Goal: Task Accomplishment & Management: Use online tool/utility

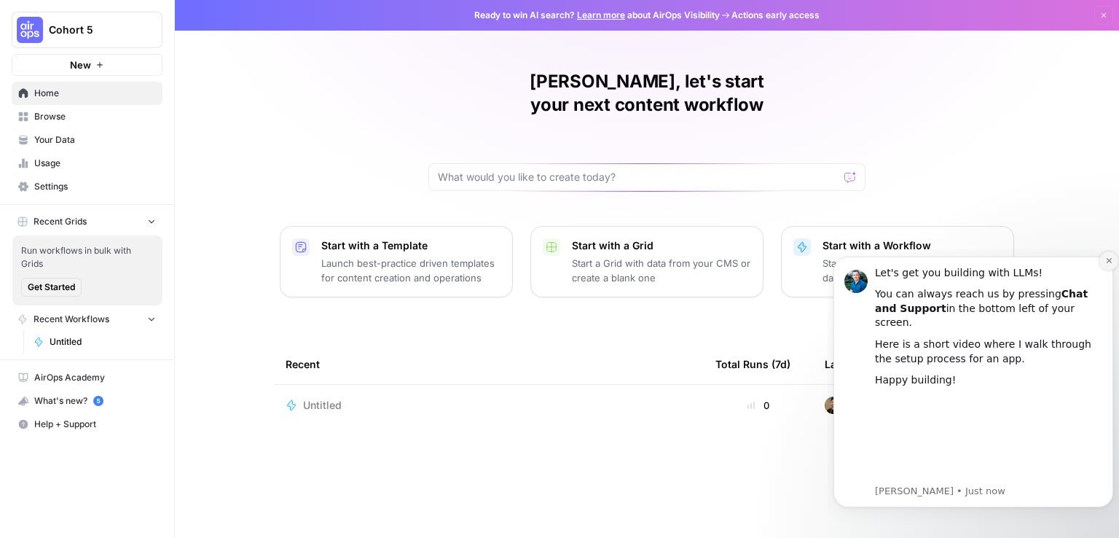
click at [1101, 270] on button "Dismiss notification" at bounding box center [1108, 260] width 19 height 19
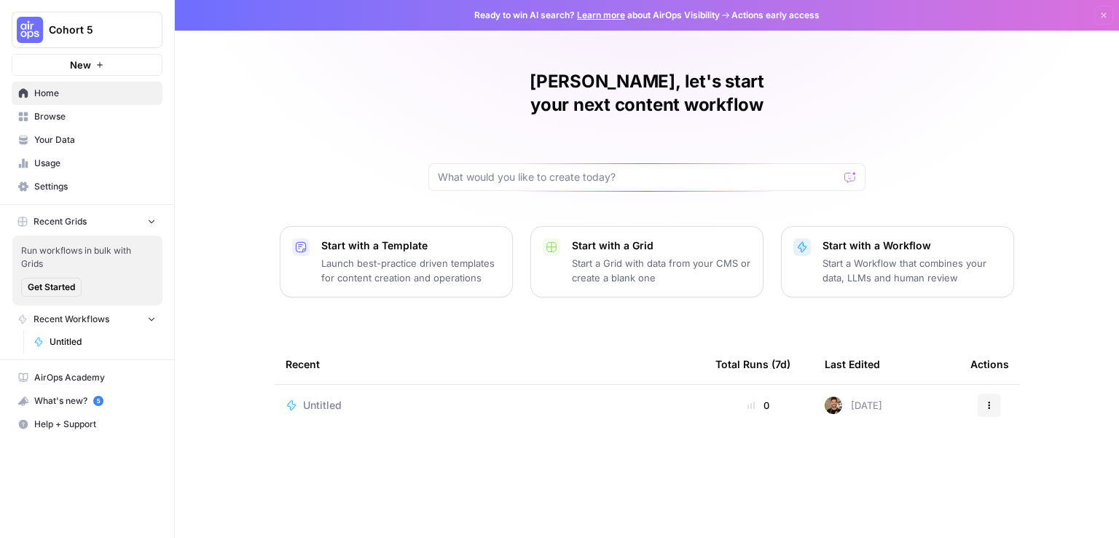
click at [327, 256] on p "Launch best-practice driven templates for content creation and operations" at bounding box center [410, 270] width 179 height 29
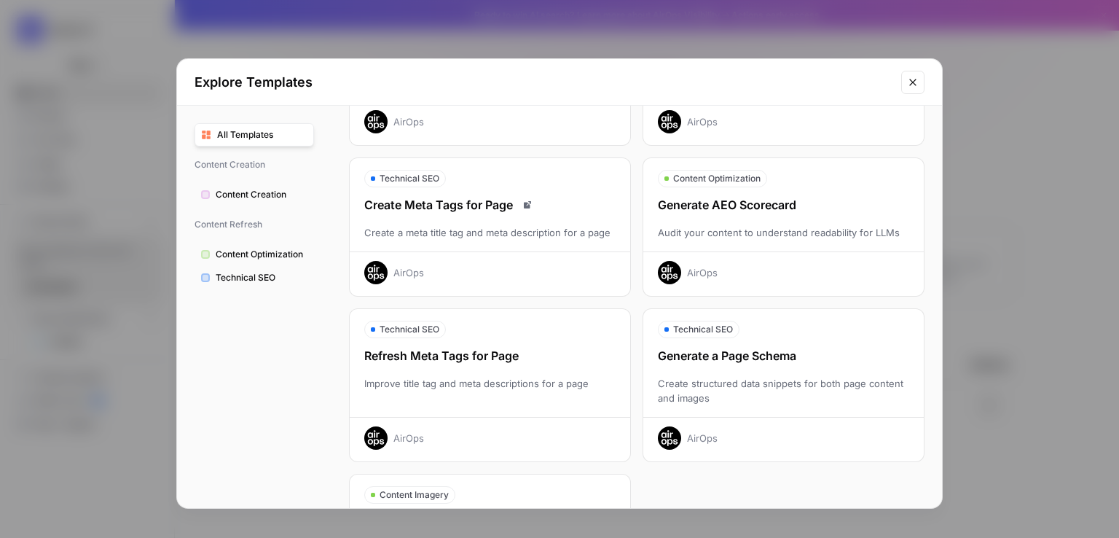
scroll to position [455, 0]
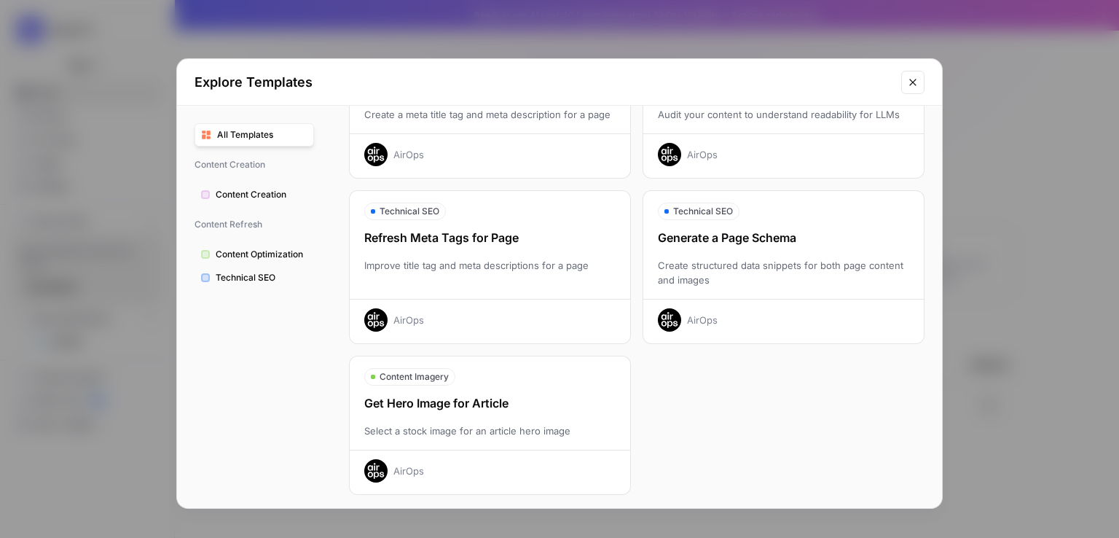
click at [755, 231] on div "Generate a Page Schema" at bounding box center [783, 237] width 280 height 17
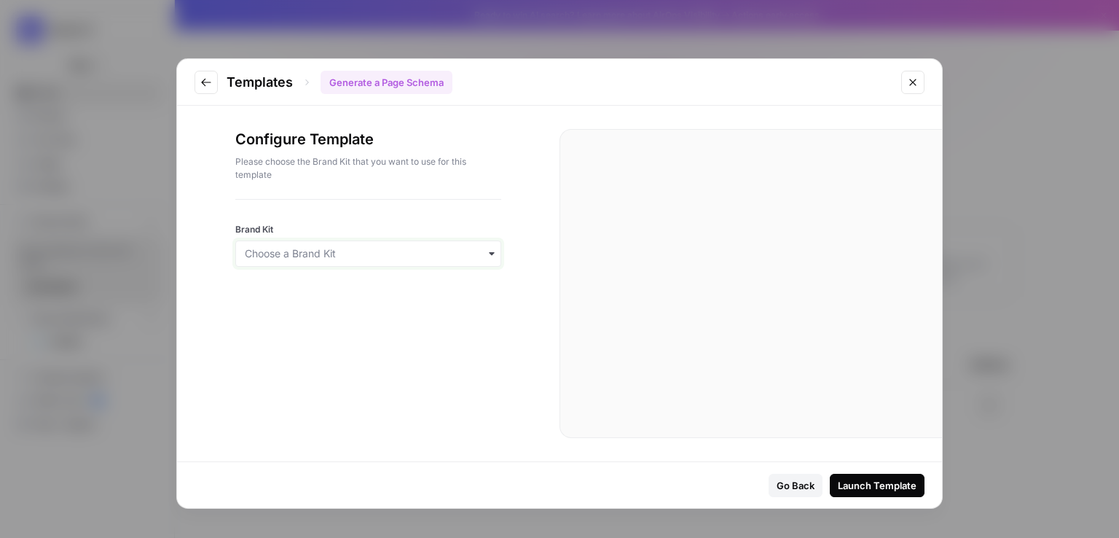
click at [484, 248] on input "Brand Kit" at bounding box center [368, 253] width 247 height 15
click at [297, 293] on link "Create Brand Kit" at bounding box center [368, 292] width 264 height 26
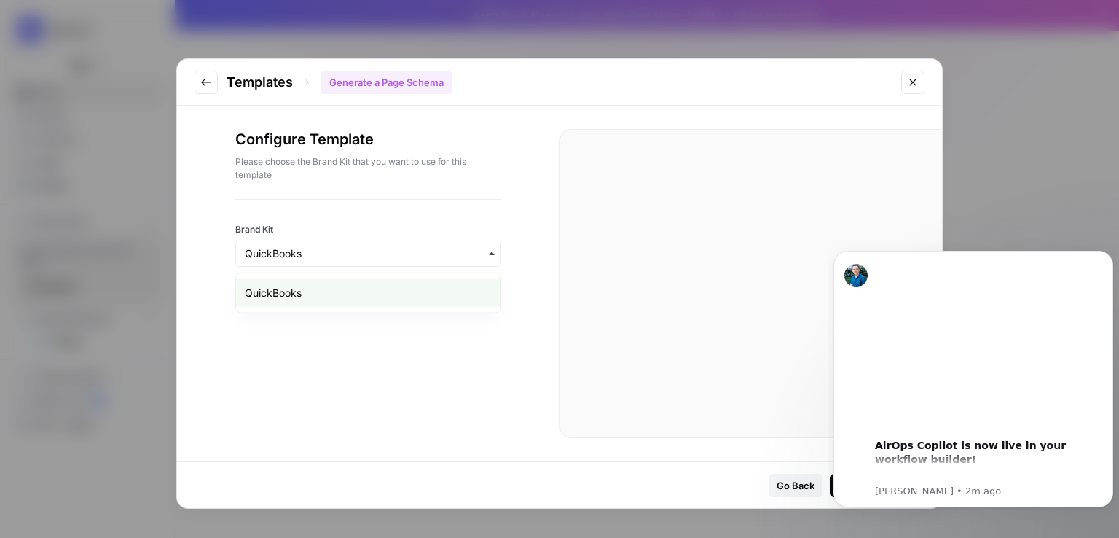
scroll to position [0, 0]
click at [203, 86] on icon "Go to previous step" at bounding box center [206, 82] width 12 height 12
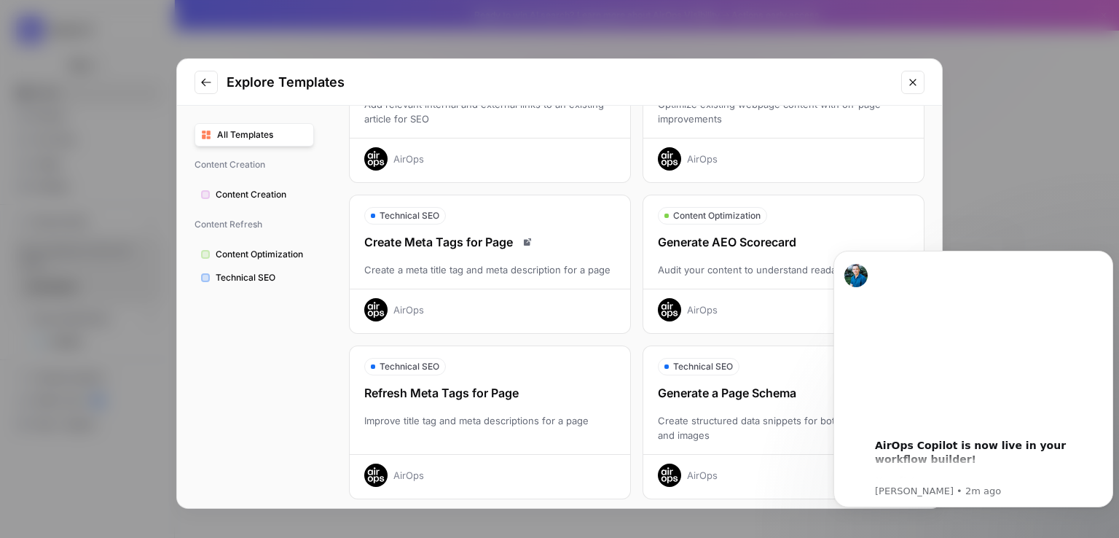
scroll to position [455, 0]
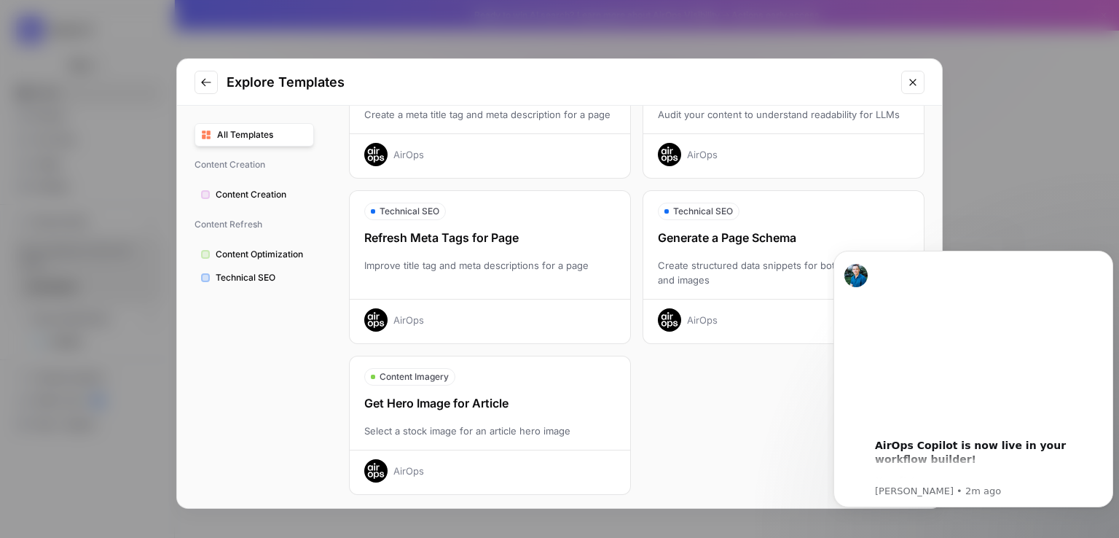
click at [474, 235] on div "Refresh Meta Tags for Page" at bounding box center [490, 237] width 280 height 17
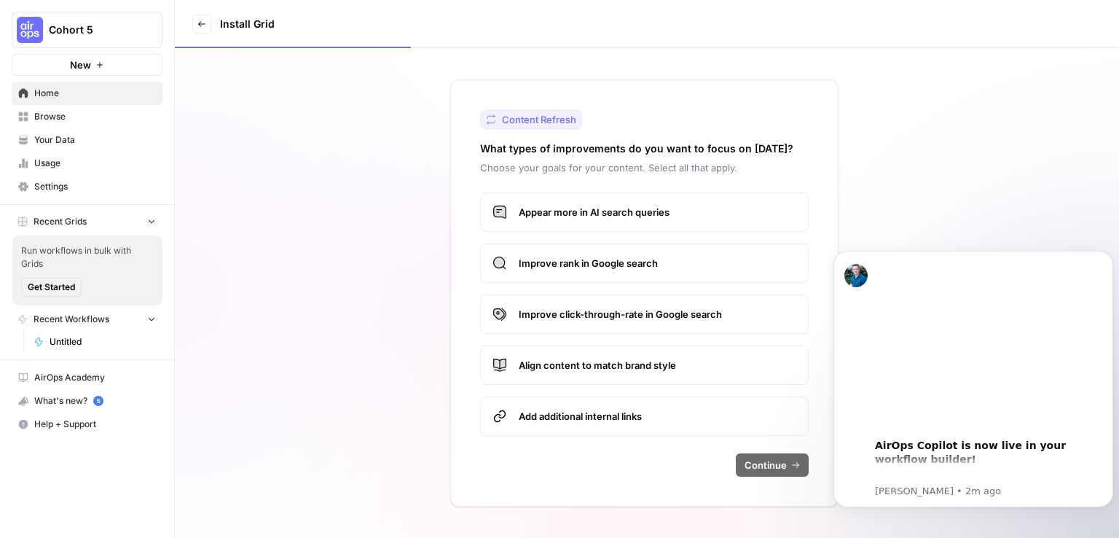
click at [857, 138] on div "Content Refresh What types of improvements do you want to focus on [DATE]? Choo…" at bounding box center [647, 293] width 944 height 490
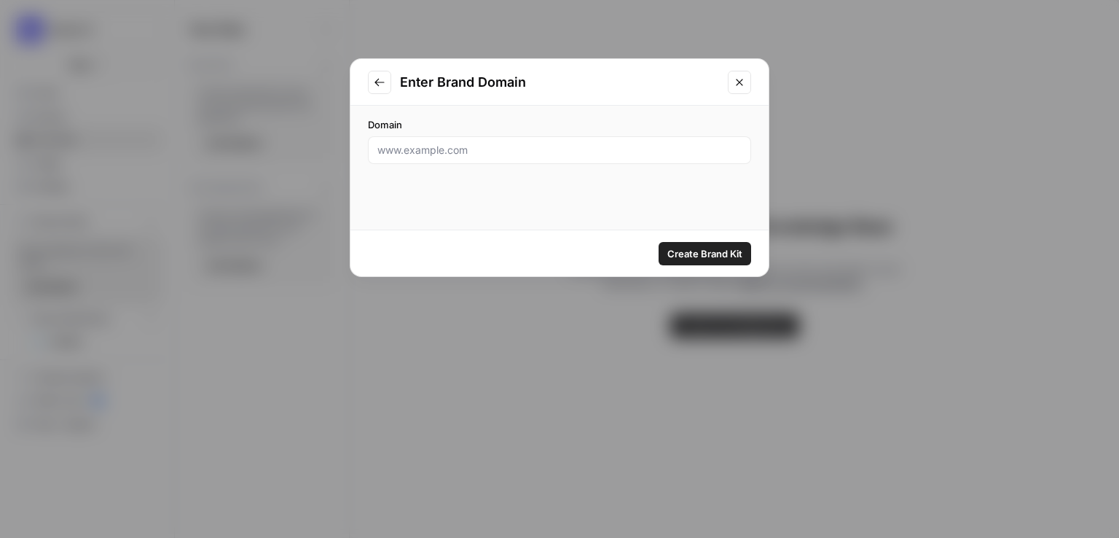
click at [430, 158] on div at bounding box center [559, 150] width 383 height 28
paste input "https://quickbooks.intuit.com/"
type input "https://quickbooks.intuit.com/"
click at [719, 253] on span "Create Brand Kit" at bounding box center [704, 253] width 75 height 15
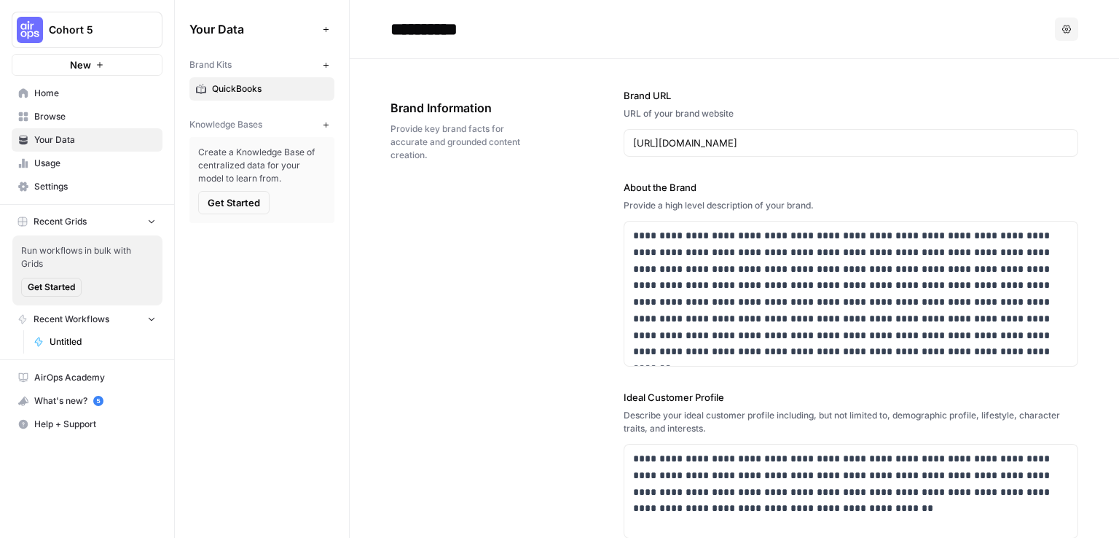
click at [226, 200] on span "Get Started" at bounding box center [234, 202] width 52 height 15
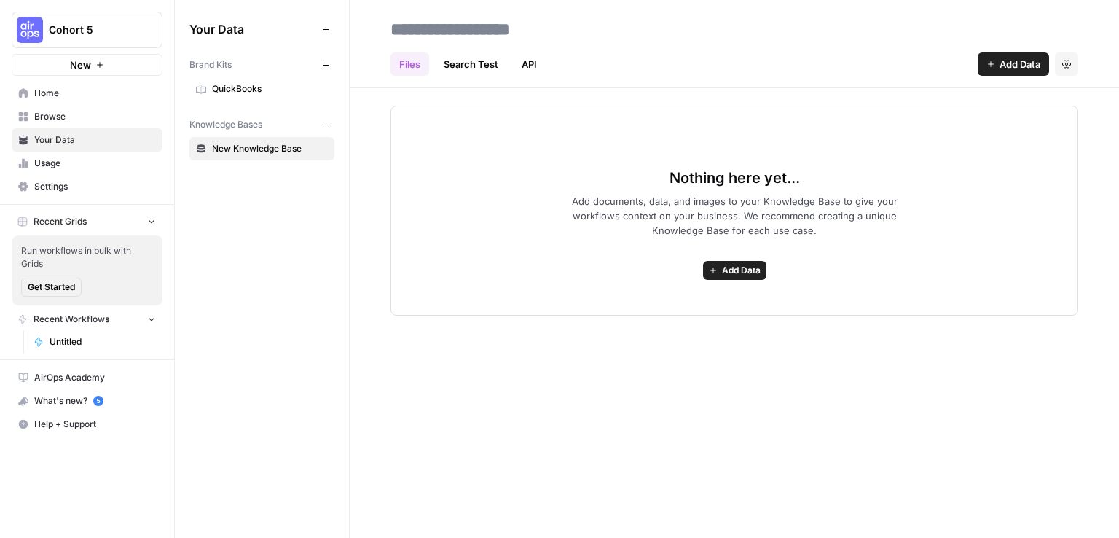
click at [93, 67] on button "New" at bounding box center [87, 65] width 151 height 22
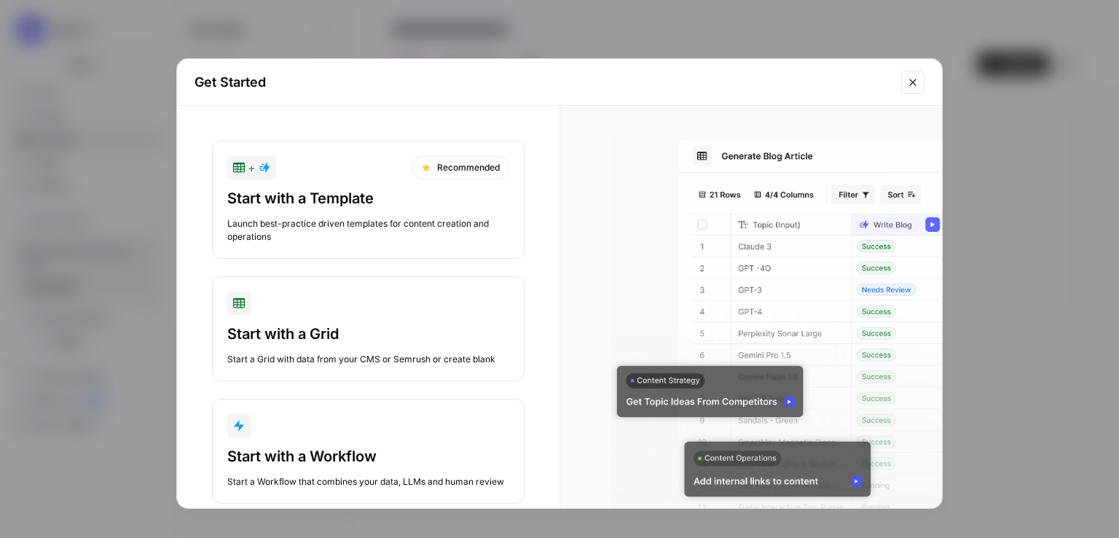
click at [360, 225] on div "Launch best-practice driven templates for content creation and operations" at bounding box center [368, 230] width 282 height 26
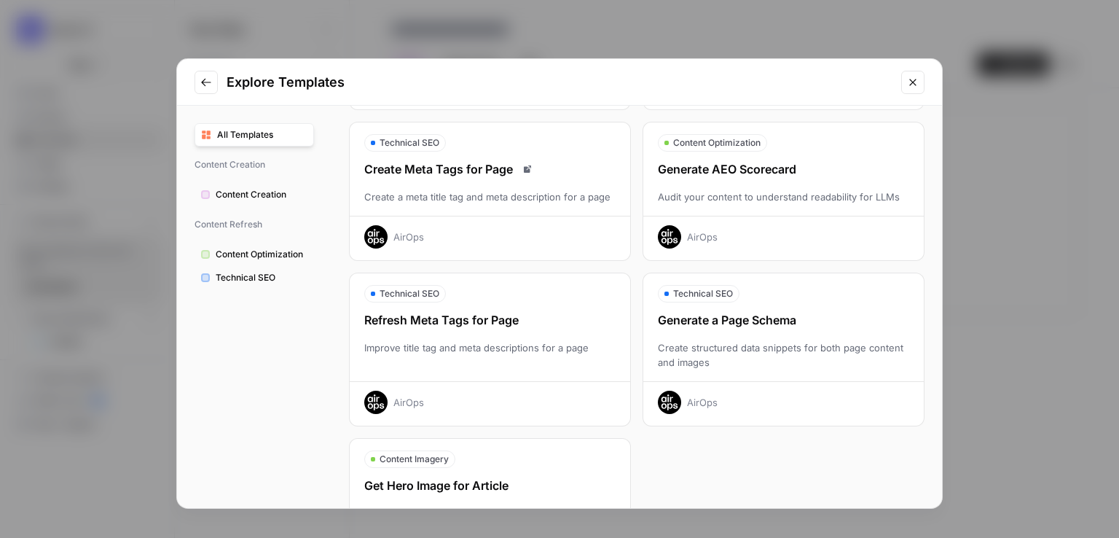
scroll to position [455, 0]
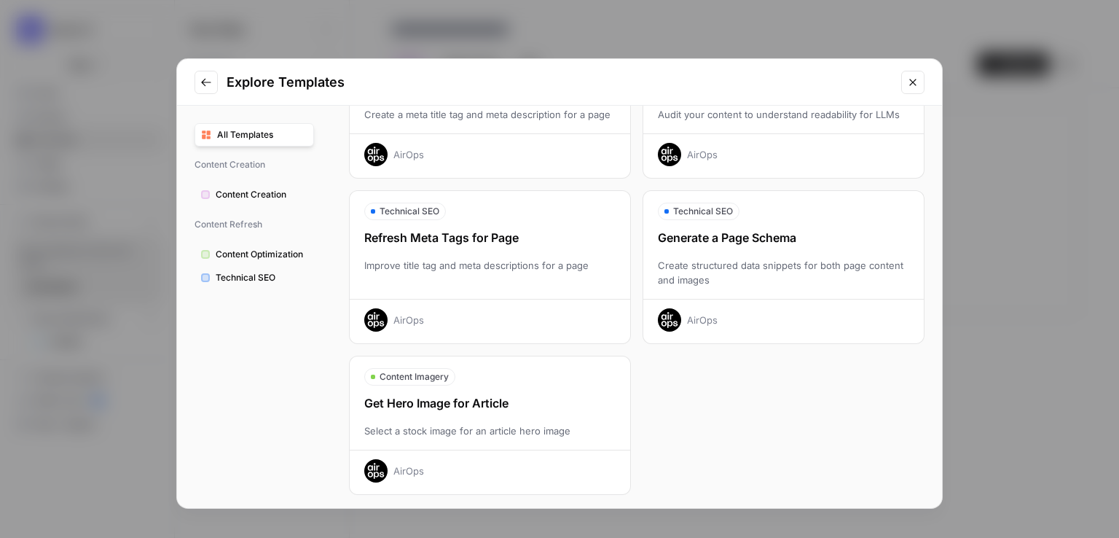
click at [692, 251] on div "Generate a Page Schema Create structured data snippets for both page content an…" at bounding box center [783, 280] width 280 height 103
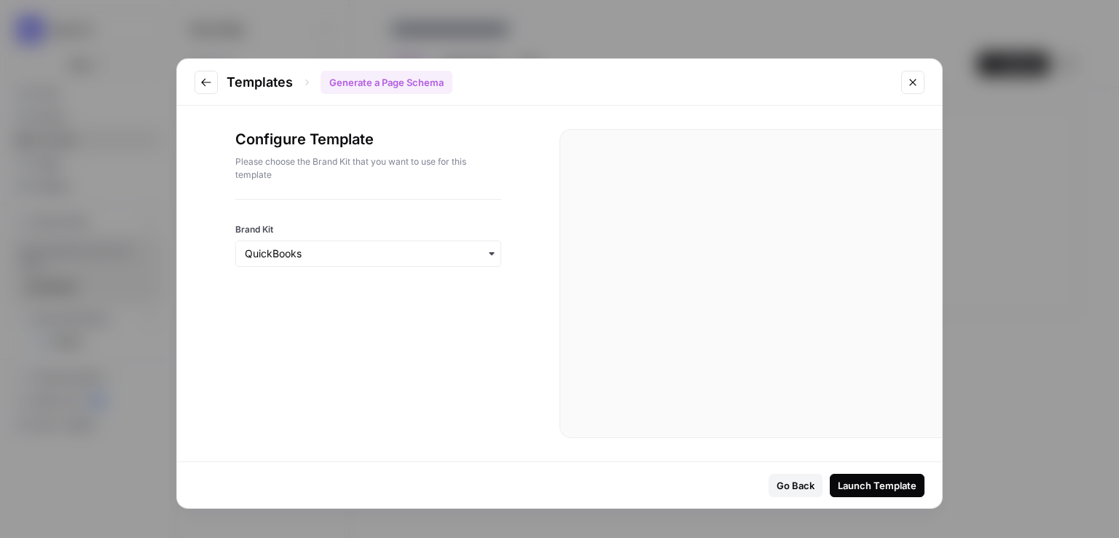
click at [873, 479] on div "Launch Template" at bounding box center [877, 485] width 79 height 15
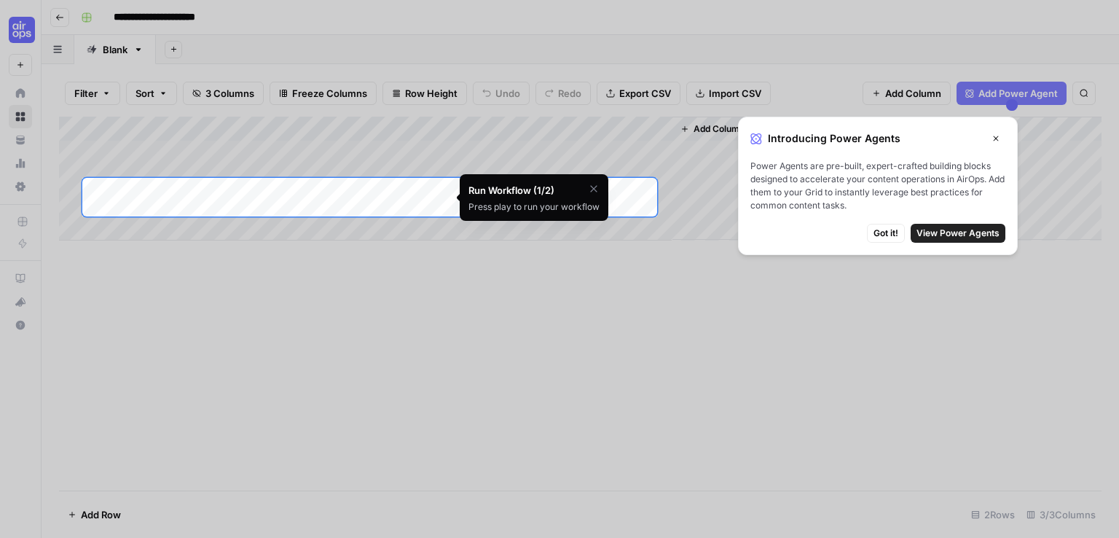
click at [951, 231] on span "View Power Agents" at bounding box center [957, 233] width 83 height 13
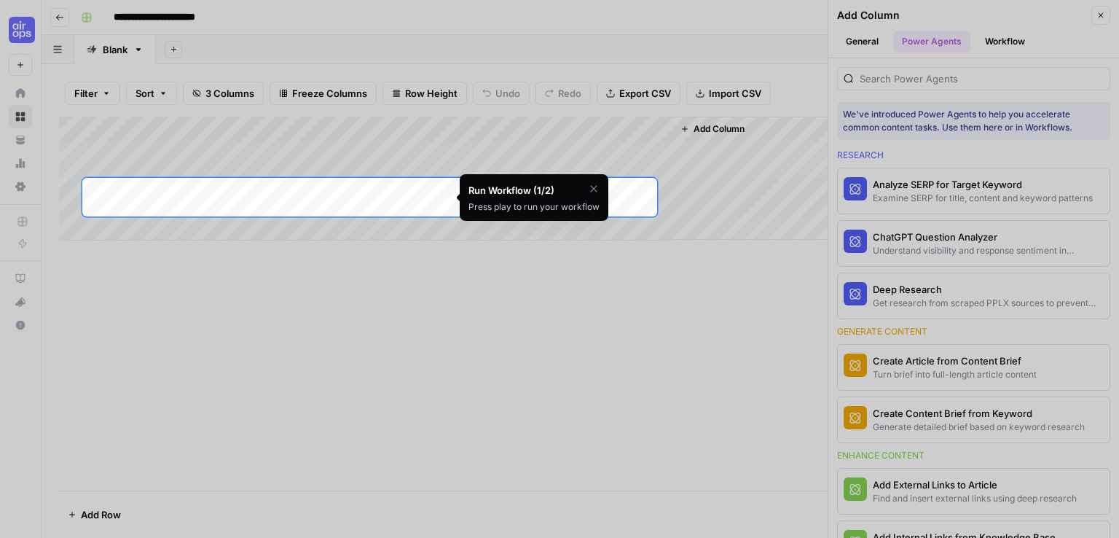
click at [592, 185] on icon "button" at bounding box center [594, 189] width 12 height 12
click at [566, 224] on span "Skip Tutorial" at bounding box center [556, 225] width 46 height 12
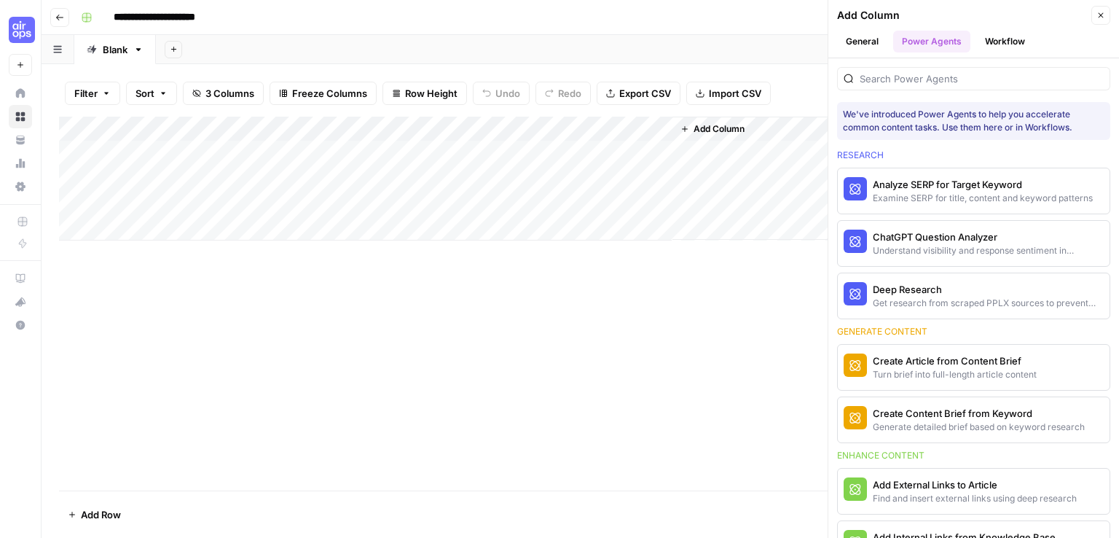
click at [423, 127] on div "Add Column" at bounding box center [580, 179] width 1042 height 124
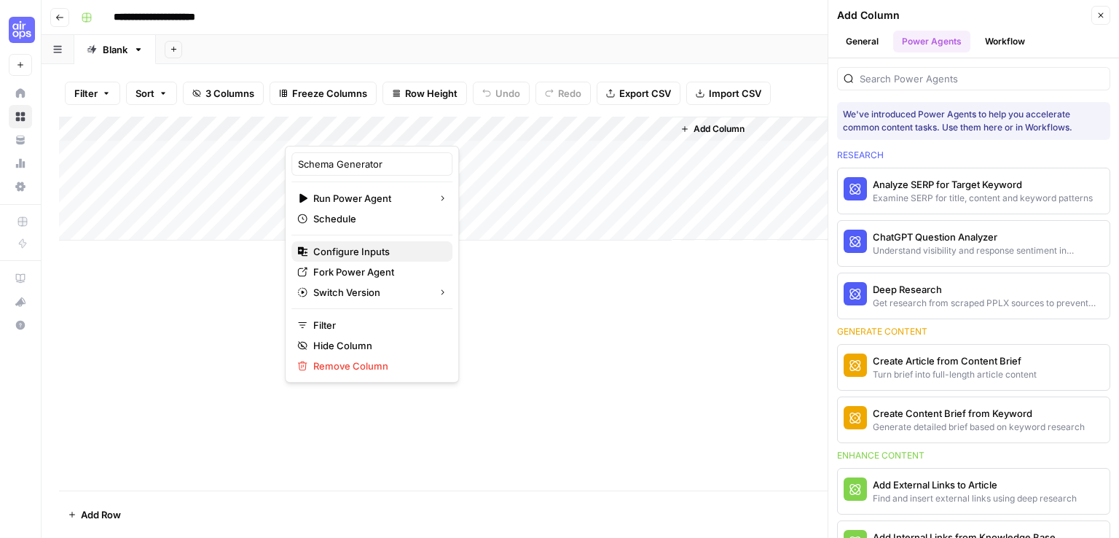
click at [370, 250] on span "Configure Inputs" at bounding box center [376, 251] width 127 height 15
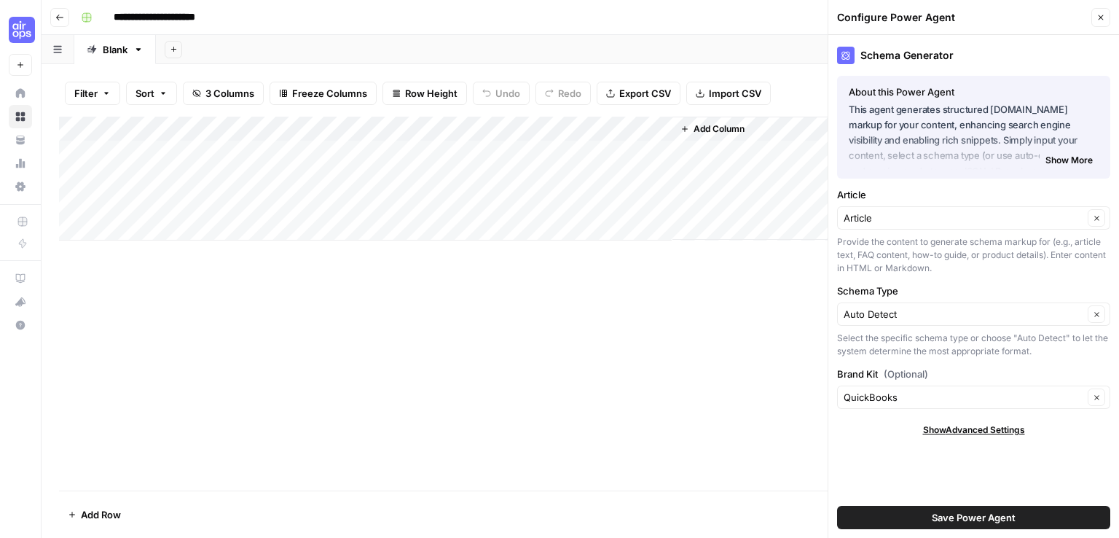
click at [1096, 18] on icon "button" at bounding box center [1100, 17] width 9 height 9
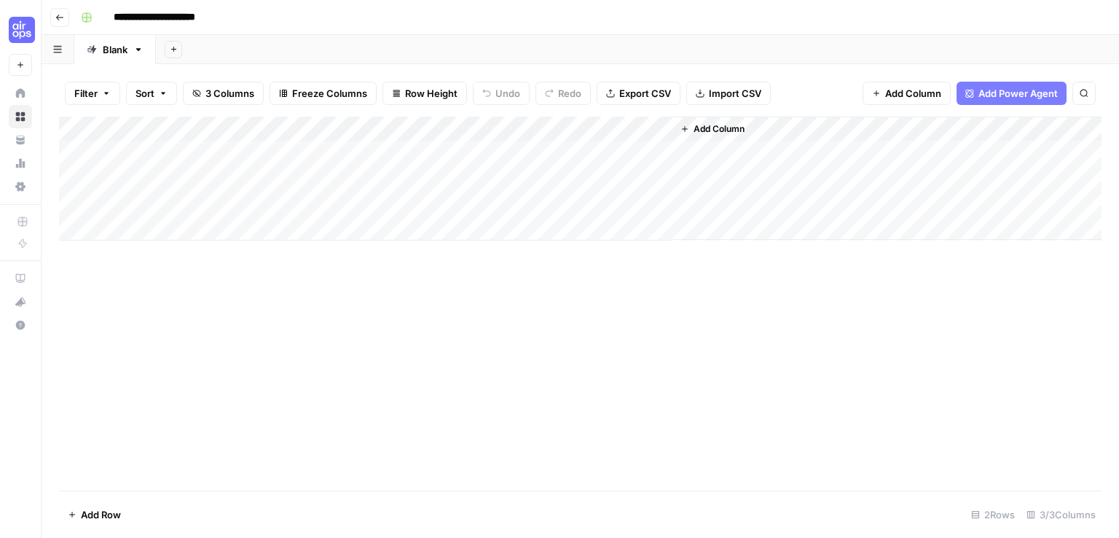
click at [421, 131] on div "Add Column" at bounding box center [580, 179] width 1042 height 124
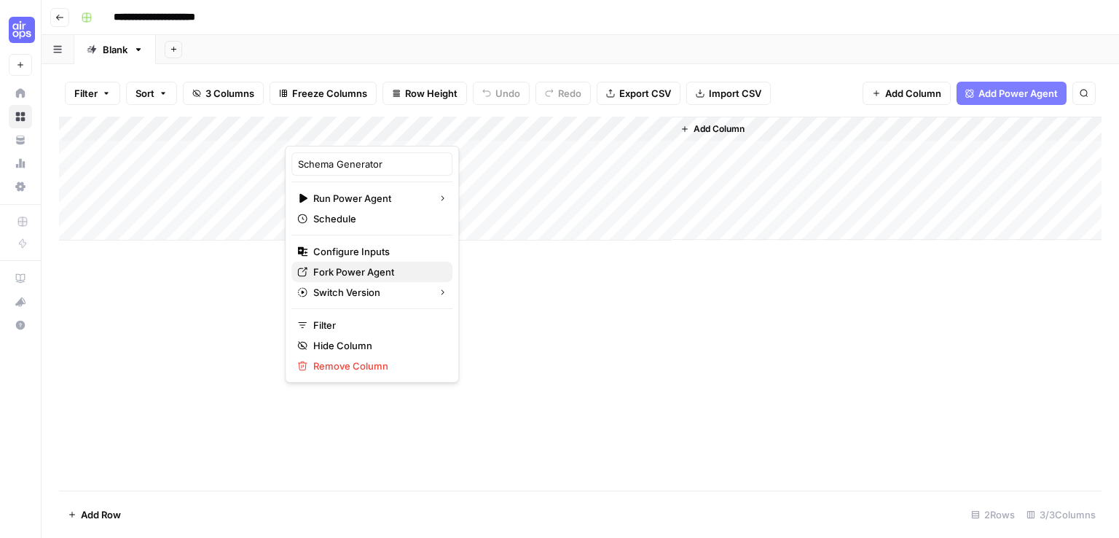
click at [354, 275] on span "Fork Power Agent" at bounding box center [376, 271] width 127 height 15
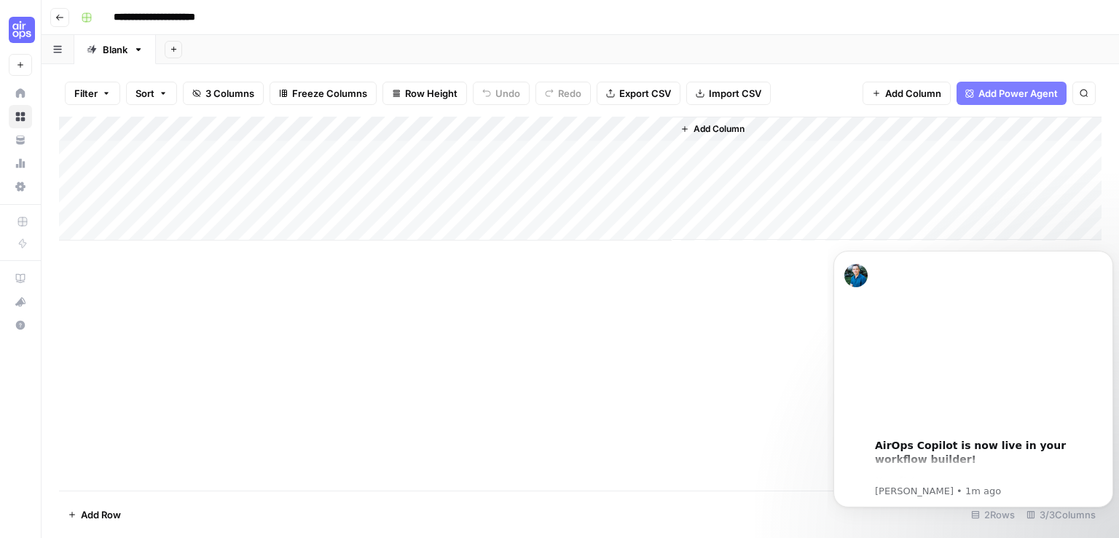
click at [364, 160] on div "Add Column" at bounding box center [580, 179] width 1042 height 124
click at [474, 160] on div "Add Column" at bounding box center [580, 179] width 1042 height 124
click at [338, 156] on div "Add Column" at bounding box center [580, 179] width 1042 height 124
click at [419, 149] on div "Add Column" at bounding box center [580, 179] width 1042 height 124
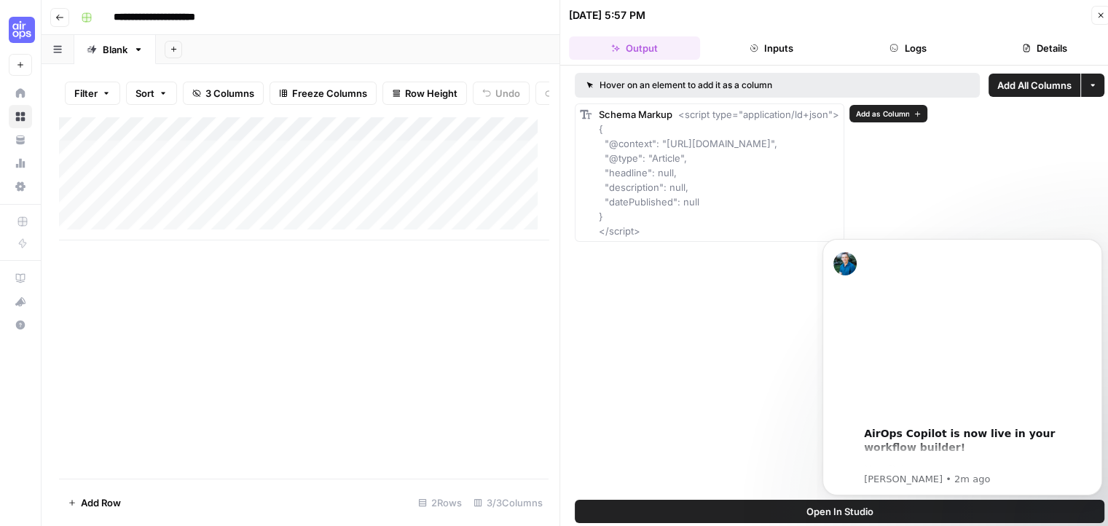
scroll to position [12, 0]
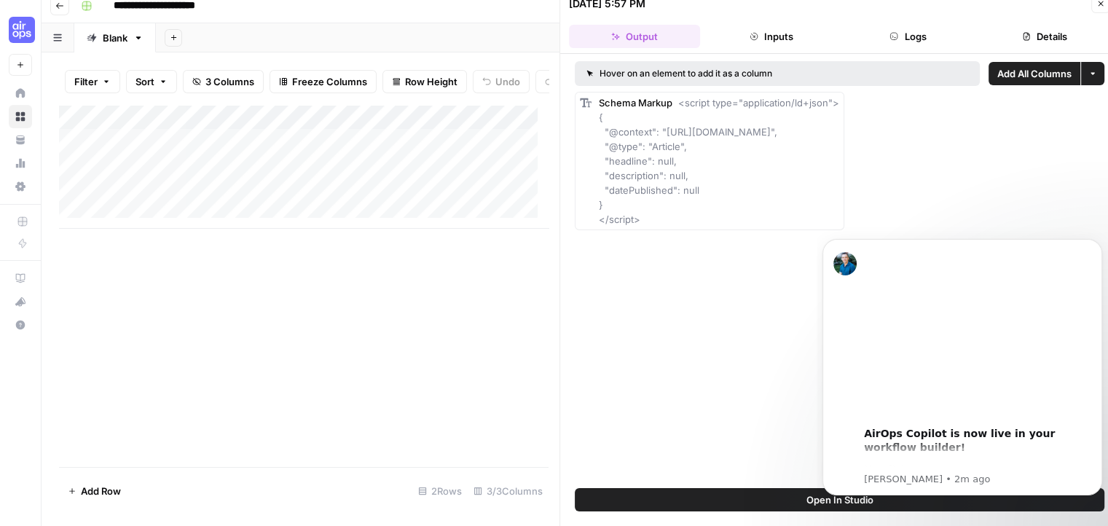
click at [790, 37] on button "Inputs" at bounding box center [771, 36] width 131 height 23
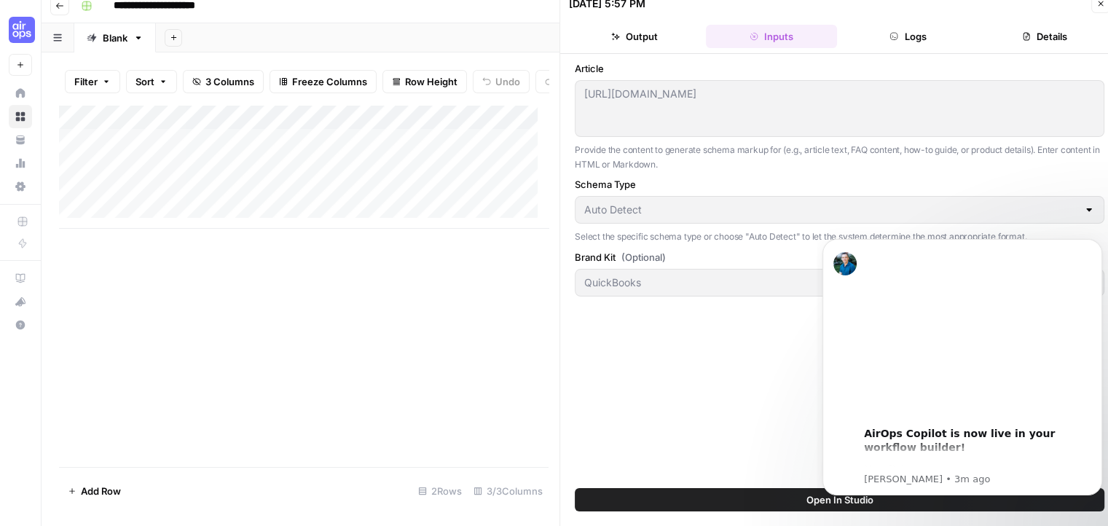
click at [906, 40] on button "Logs" at bounding box center [908, 36] width 131 height 23
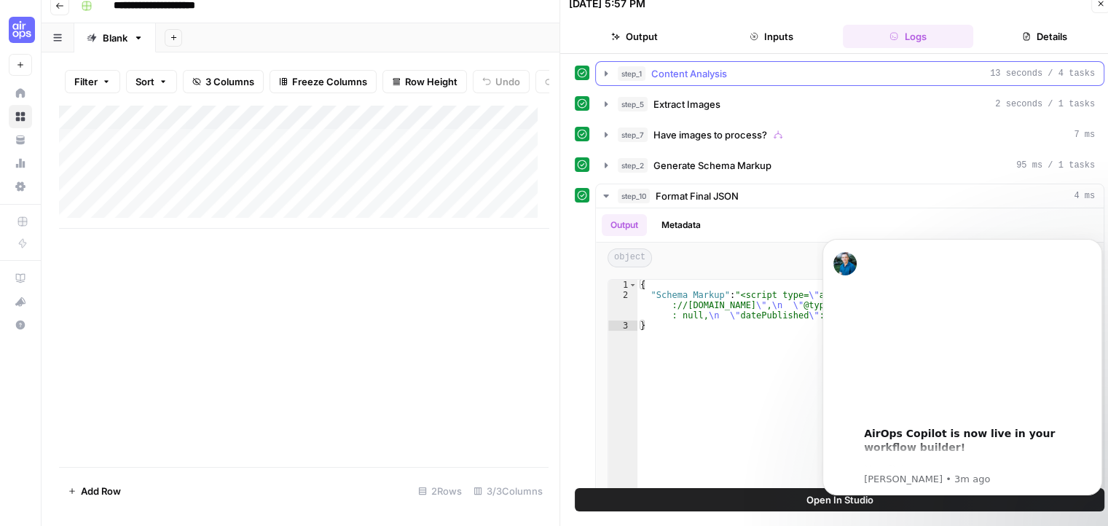
click at [610, 73] on icon "button" at bounding box center [606, 74] width 12 height 12
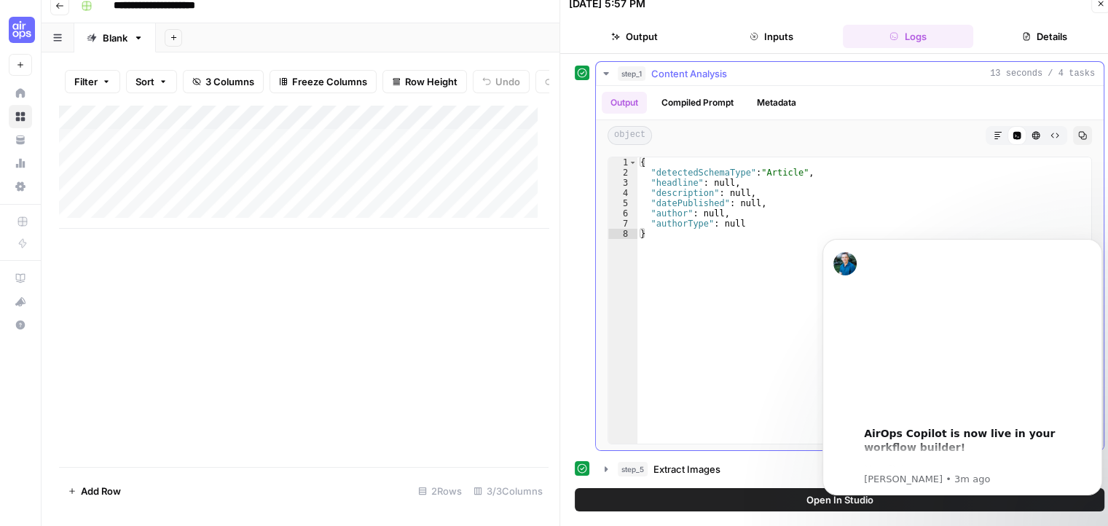
click at [610, 73] on icon "button" at bounding box center [606, 74] width 12 height 12
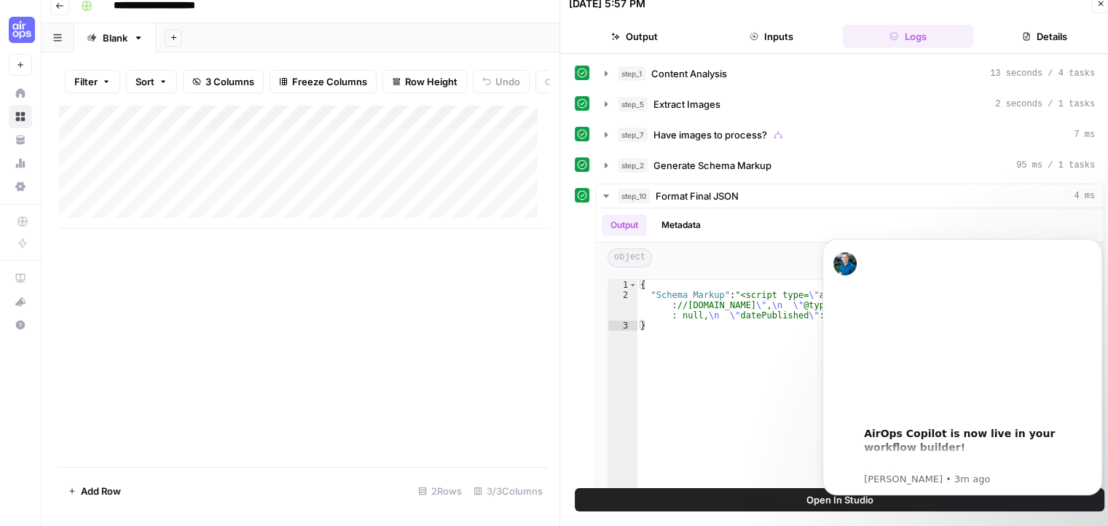
click at [1040, 34] on button "Details" at bounding box center [1044, 36] width 131 height 23
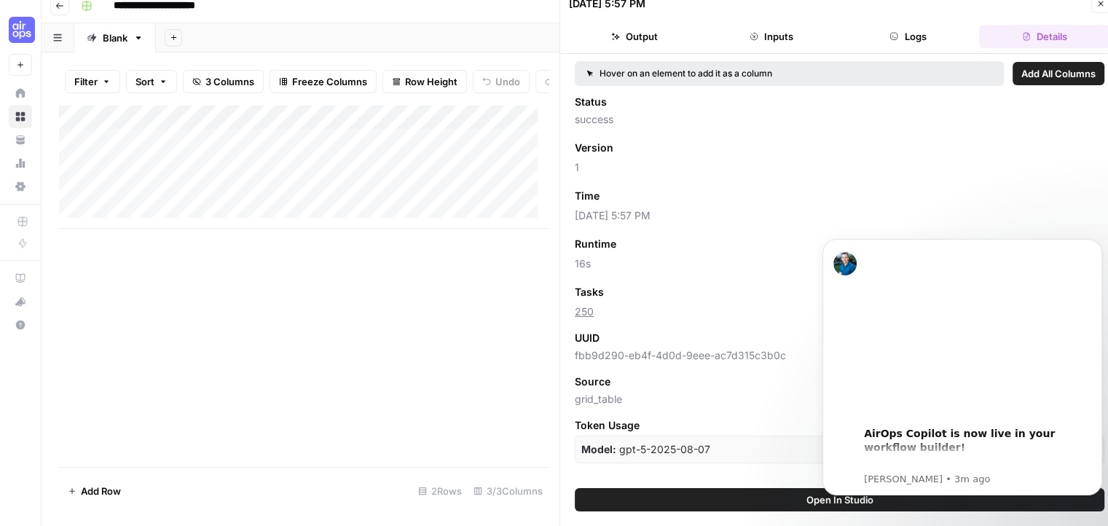
click at [1101, 9] on button "Close" at bounding box center [1100, 3] width 19 height 19
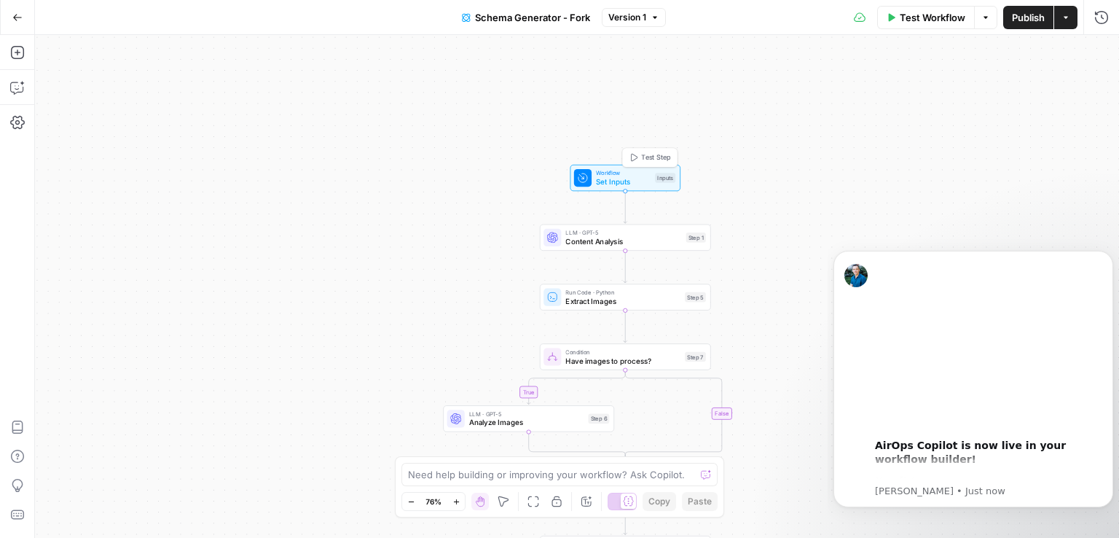
click at [637, 176] on span "Set Inputs" at bounding box center [623, 181] width 55 height 11
click at [1109, 255] on icon "Dismiss notification" at bounding box center [1108, 254] width 5 height 5
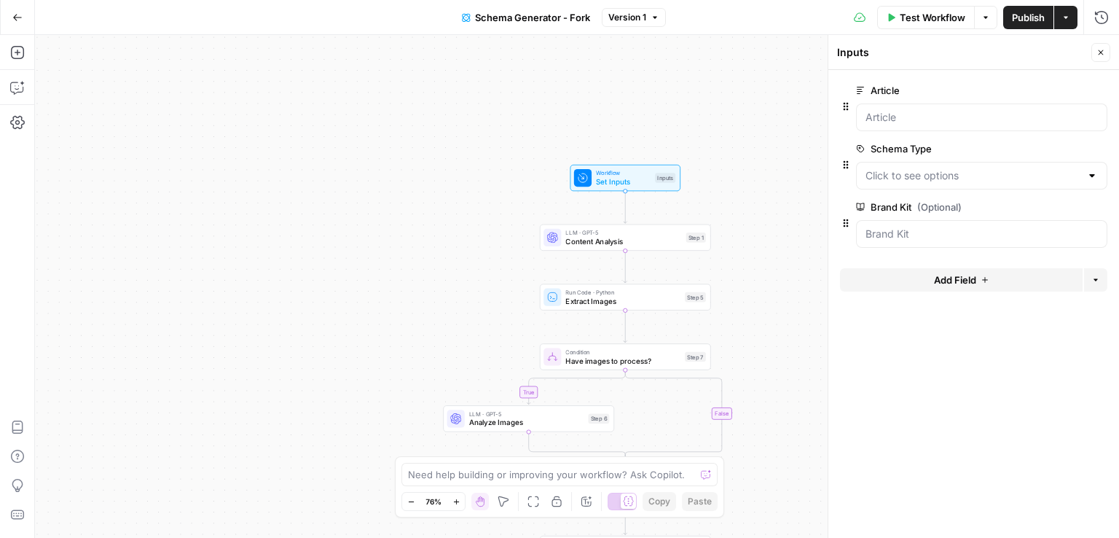
click at [1096, 174] on div at bounding box center [1092, 175] width 12 height 15
click at [1087, 176] on div at bounding box center [1092, 175] width 12 height 15
click at [1092, 172] on div at bounding box center [1092, 175] width 12 height 15
click at [987, 122] on input "Article" at bounding box center [981, 117] width 232 height 15
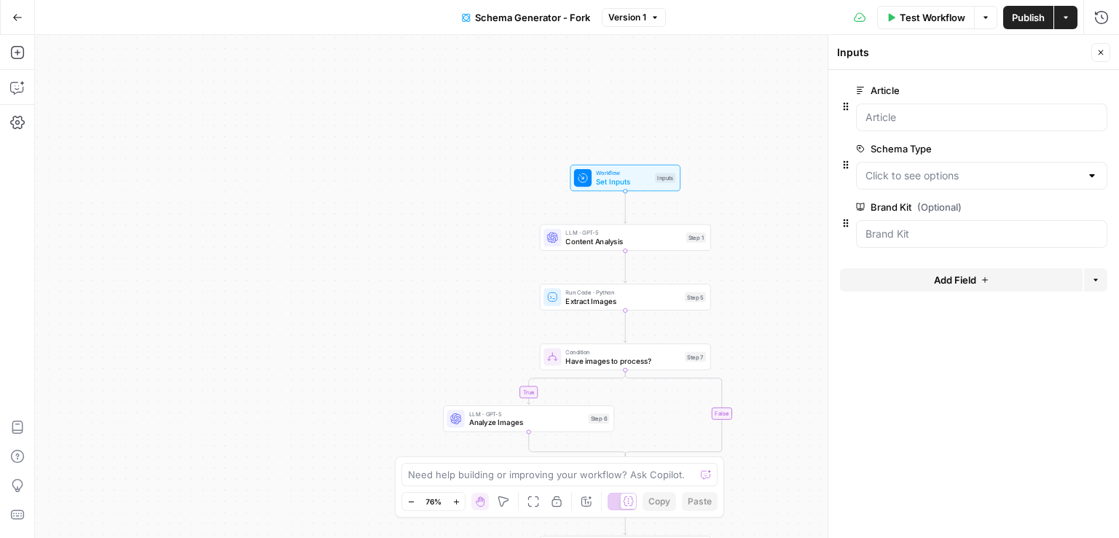
click at [1096, 52] on icon "button" at bounding box center [1100, 52] width 9 height 9
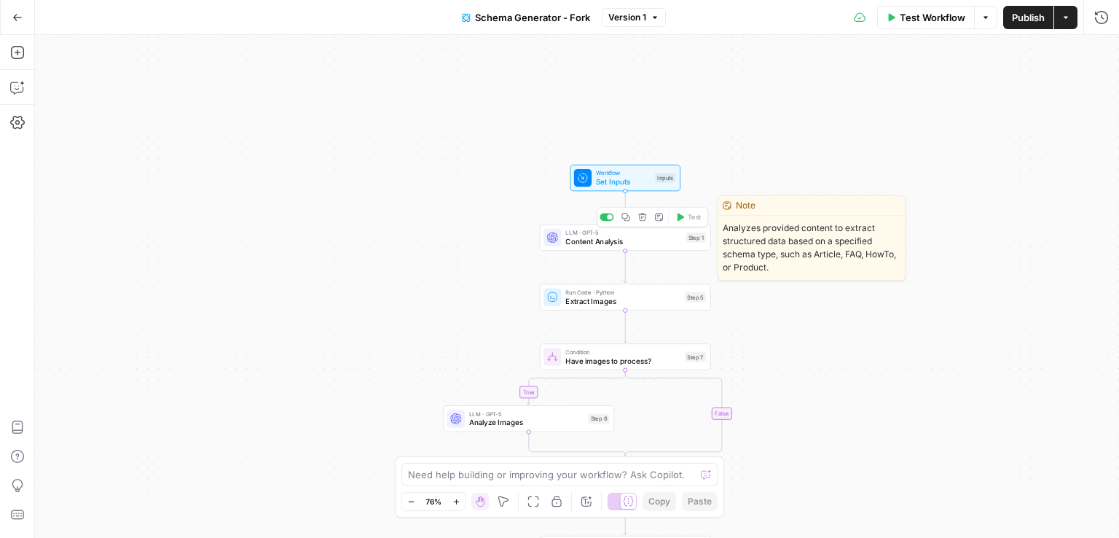
click at [663, 240] on span "Content Analysis" at bounding box center [623, 241] width 116 height 11
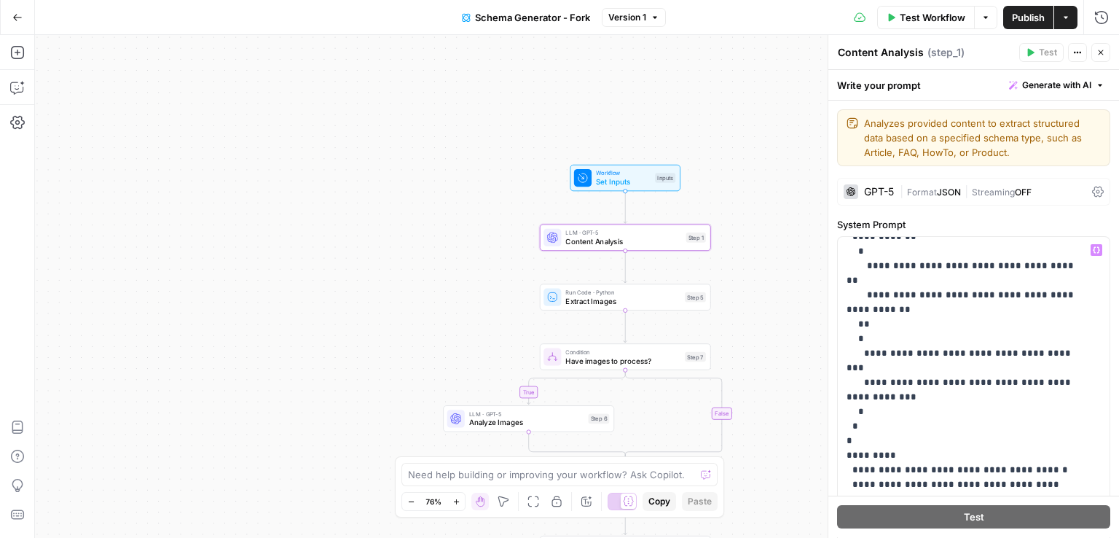
scroll to position [1225, 0]
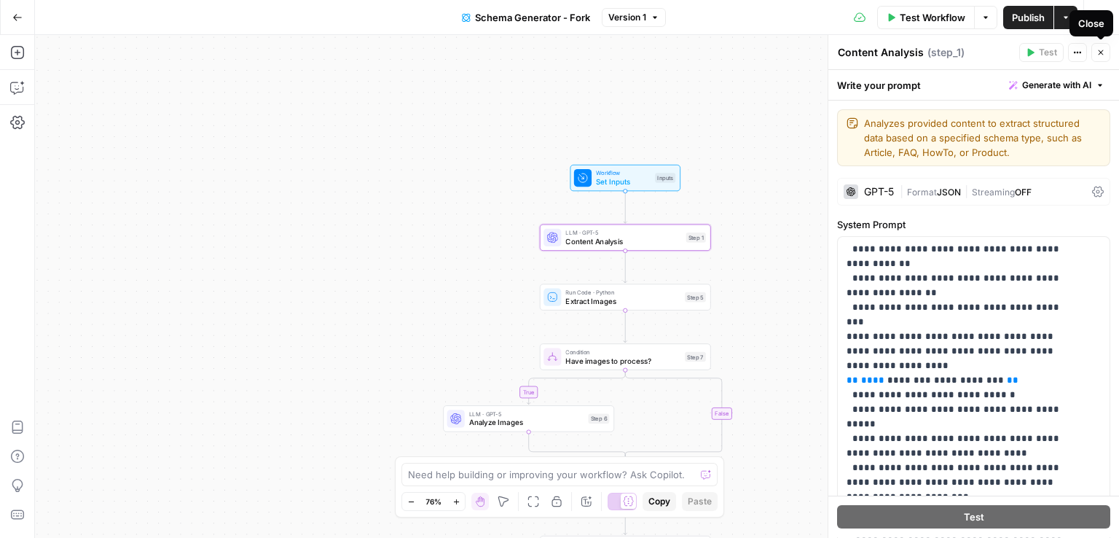
click at [1104, 50] on icon "button" at bounding box center [1100, 52] width 9 height 9
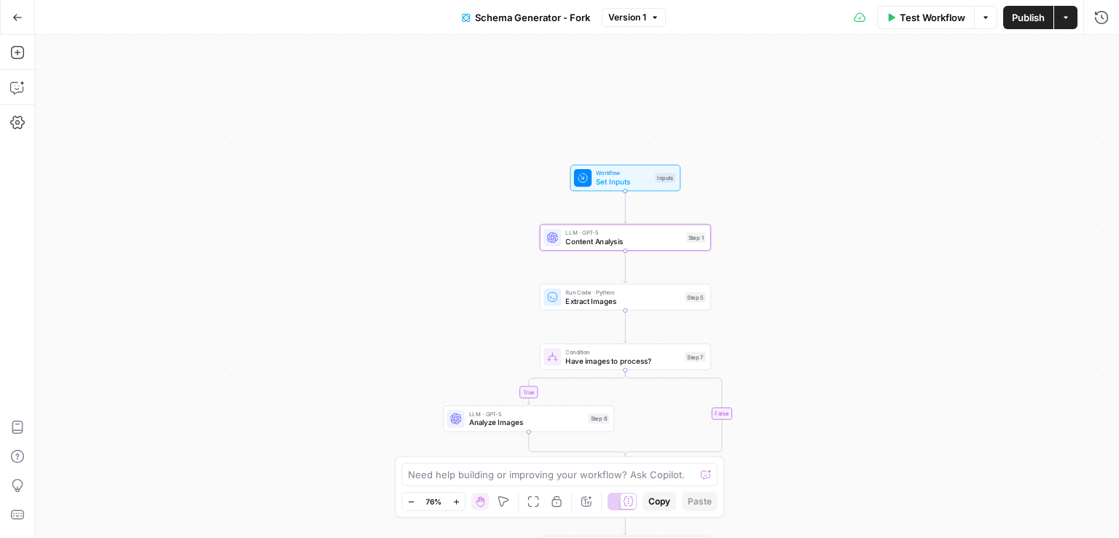
click at [624, 263] on icon "Edge from step_1 to step_5" at bounding box center [626, 267] width 4 height 32
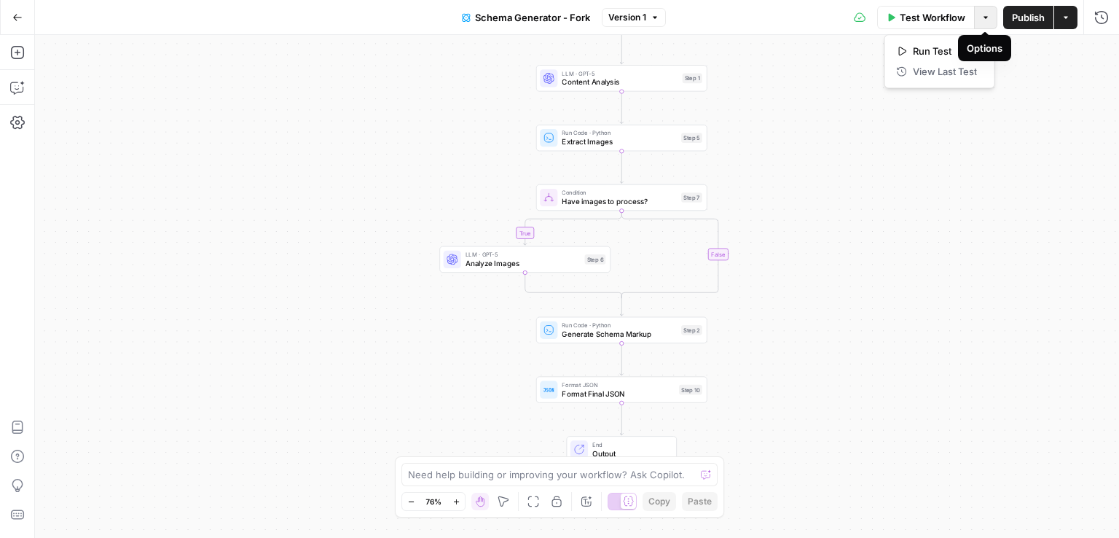
click at [985, 25] on button "Options" at bounding box center [985, 17] width 23 height 23
click at [863, 200] on div "true false Workflow Set Inputs Inputs LLM · GPT-5 Content Analysis Step 1 Run C…" at bounding box center [577, 286] width 1084 height 503
